Goal: Task Accomplishment & Management: Manage account settings

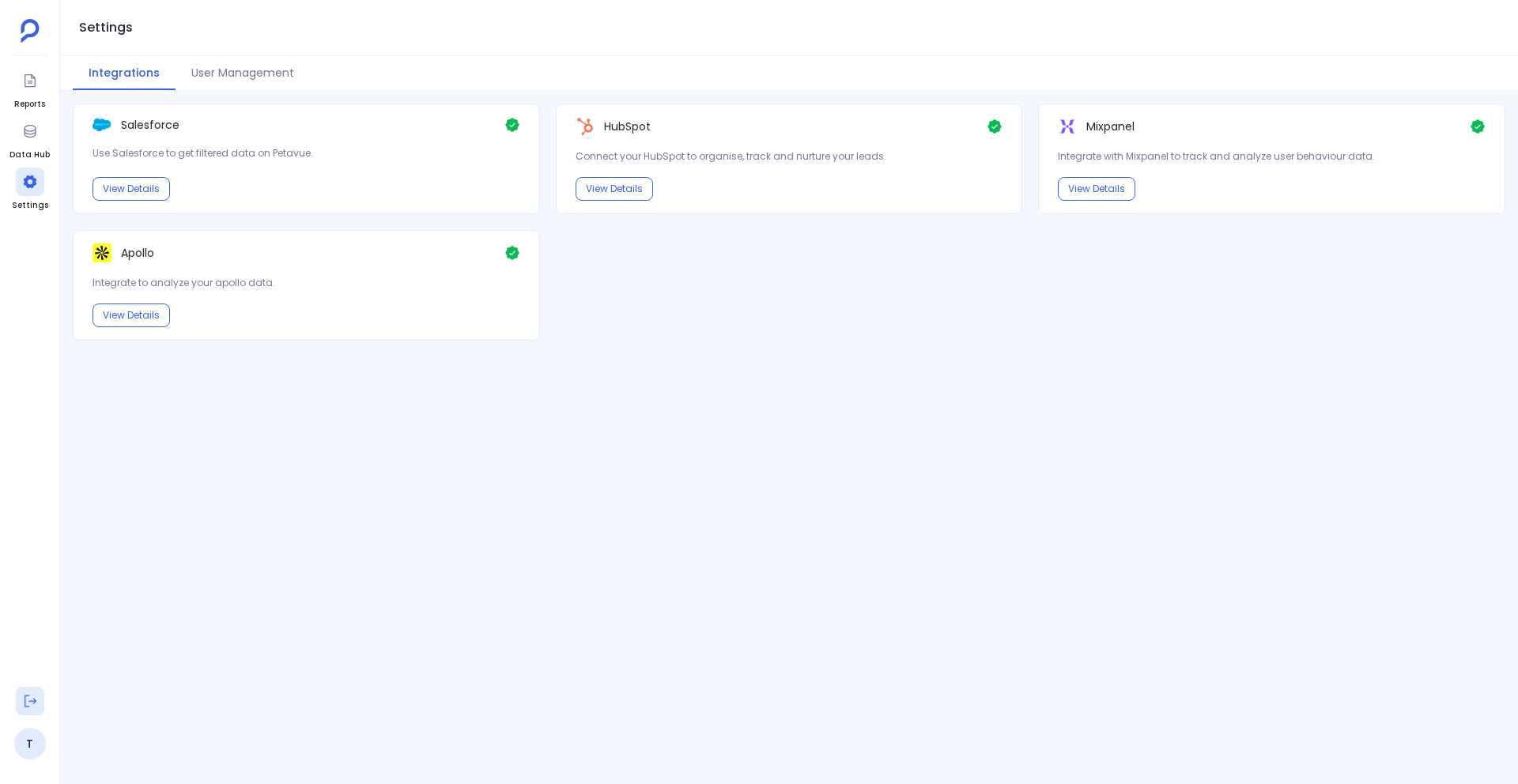
click at [26, 691] on button at bounding box center [30, 700] width 28 height 28
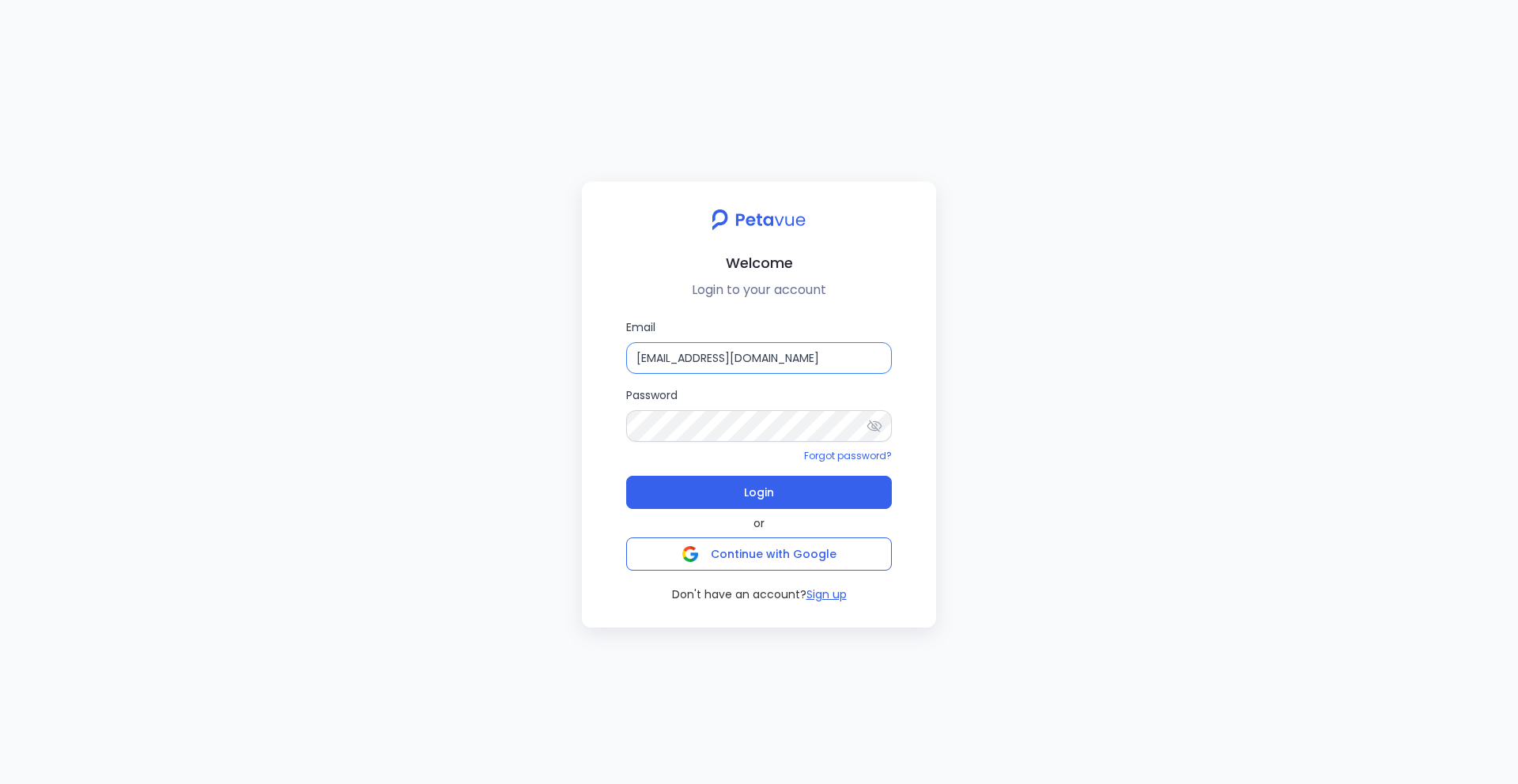
click at [852, 364] on input "support+turingvuestag@petavue.com" at bounding box center [759, 358] width 266 height 32
type input "rachel+kd@petavue.com"
click at [807, 498] on button "Login" at bounding box center [759, 493] width 266 height 33
